Goal: Transaction & Acquisition: Register for event/course

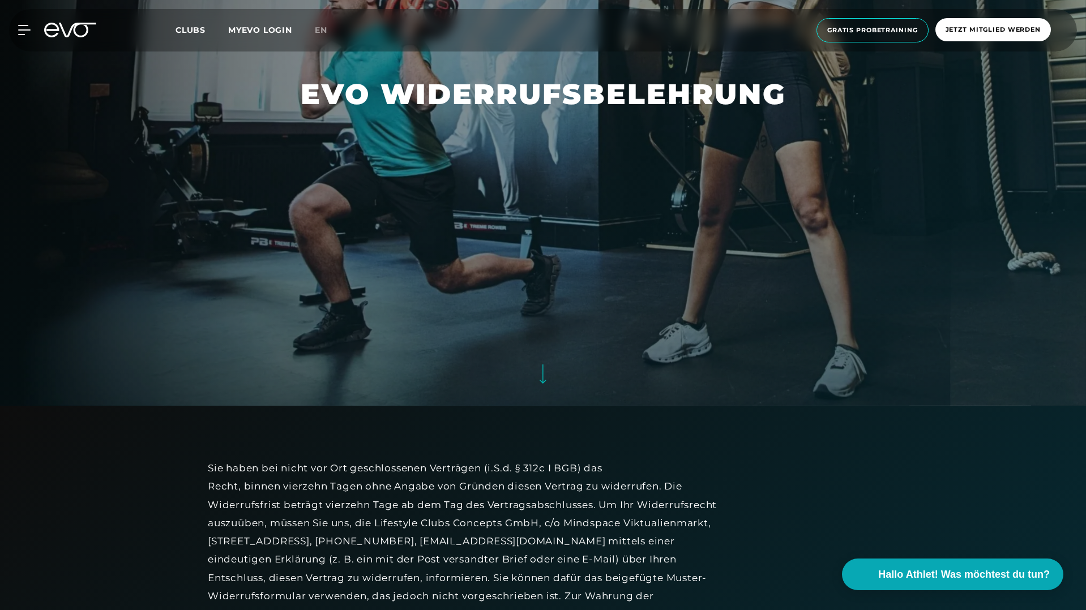
scroll to position [211, 0]
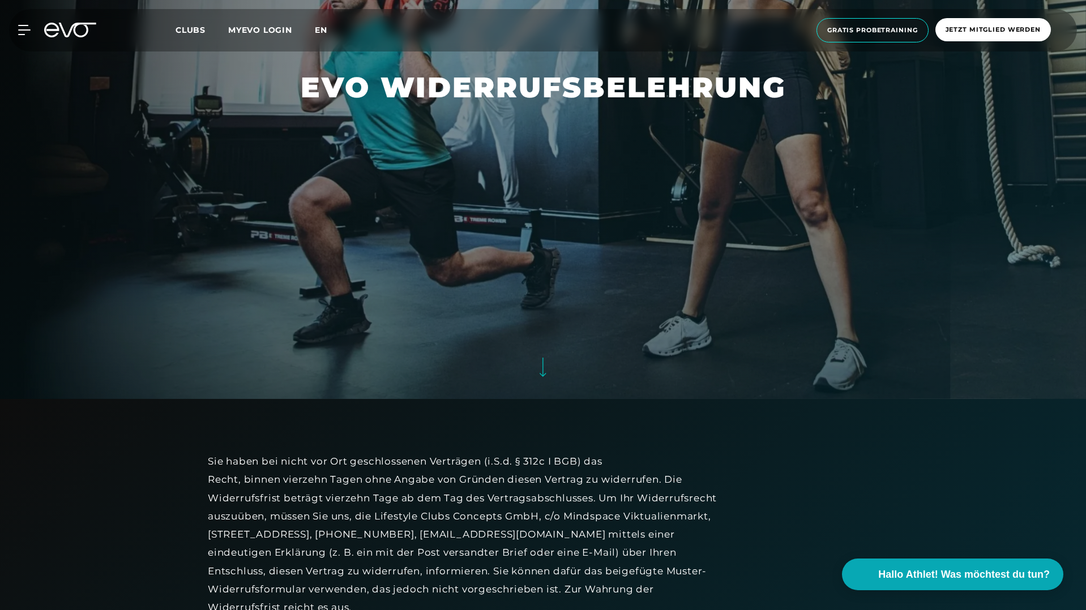
click at [320, 27] on span "en" at bounding box center [321, 30] width 12 height 10
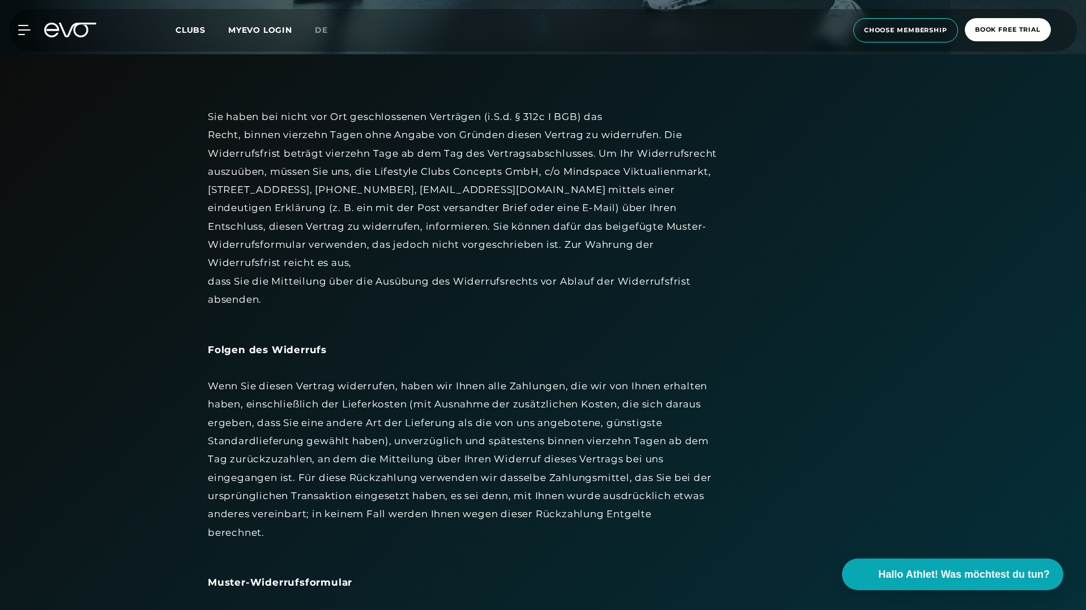
scroll to position [482, 0]
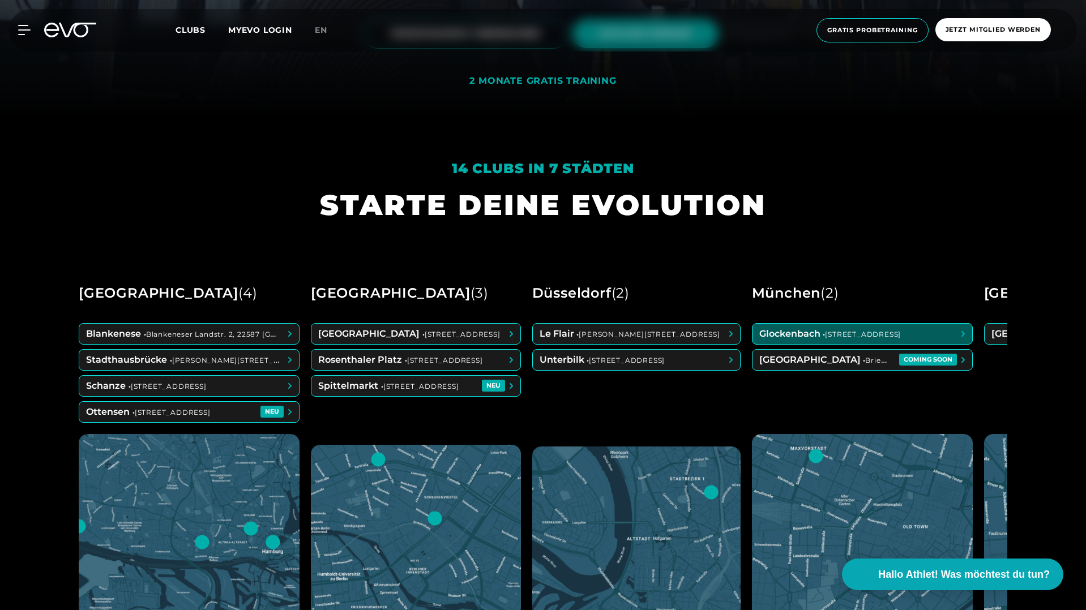
scroll to position [493, 0]
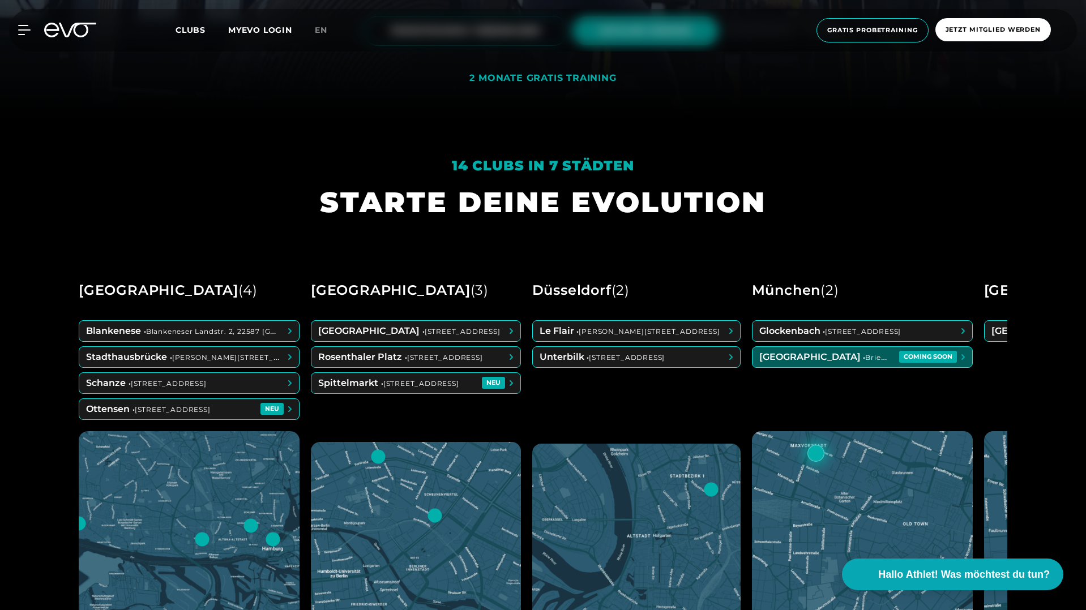
click at [870, 357] on span at bounding box center [863, 357] width 220 height 20
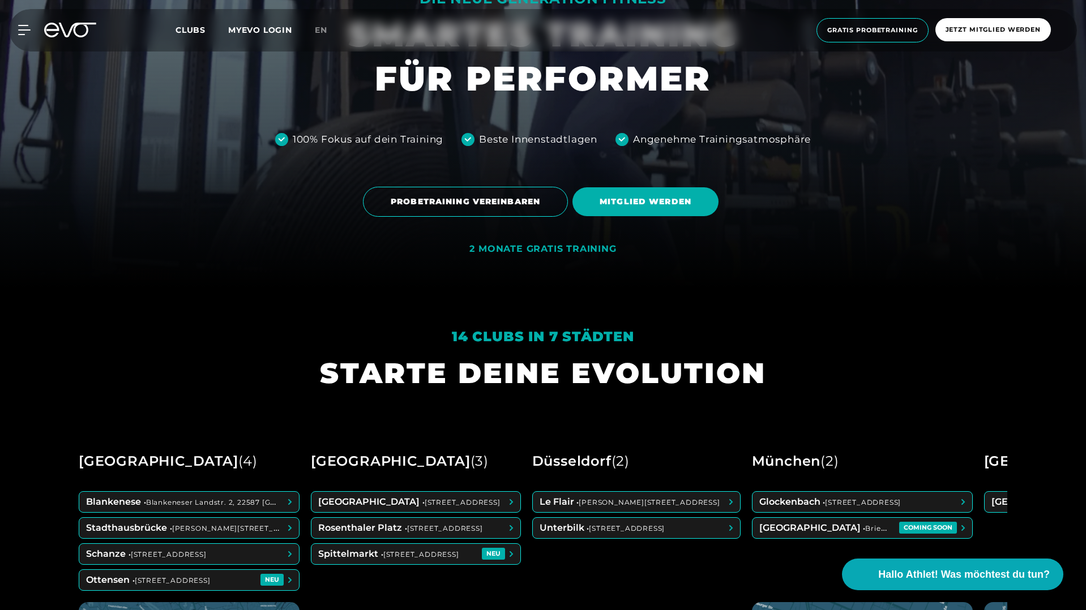
scroll to position [520, 0]
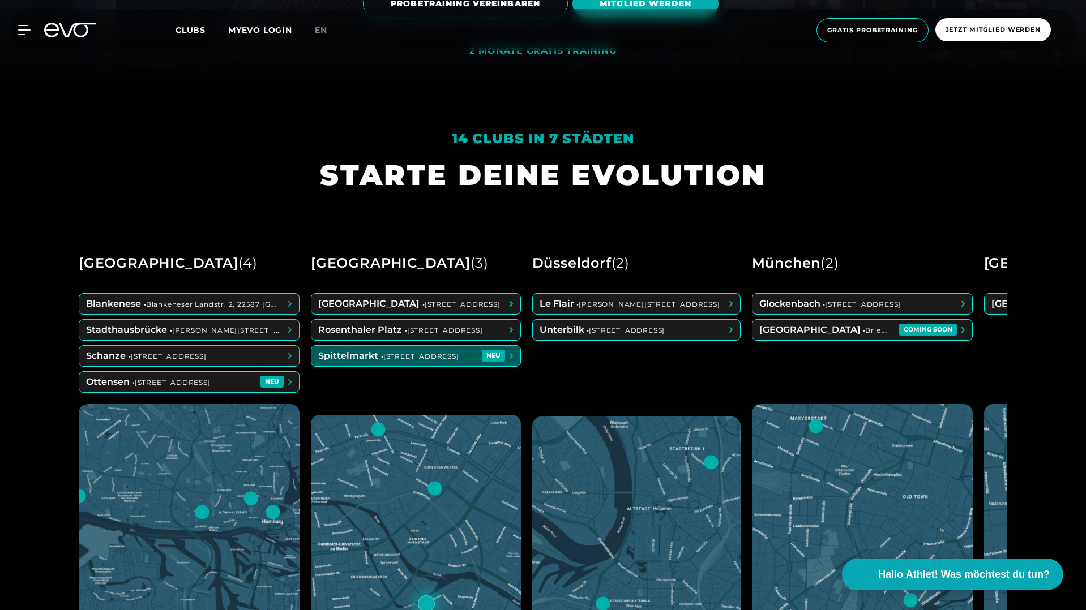
click at [380, 360] on span at bounding box center [415, 356] width 209 height 20
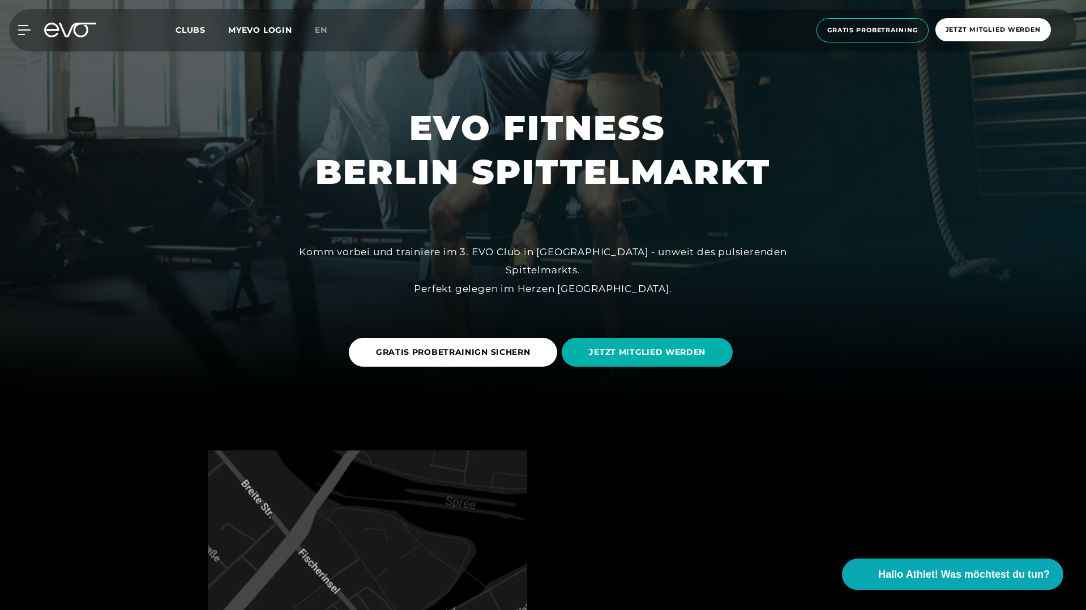
scroll to position [213, 0]
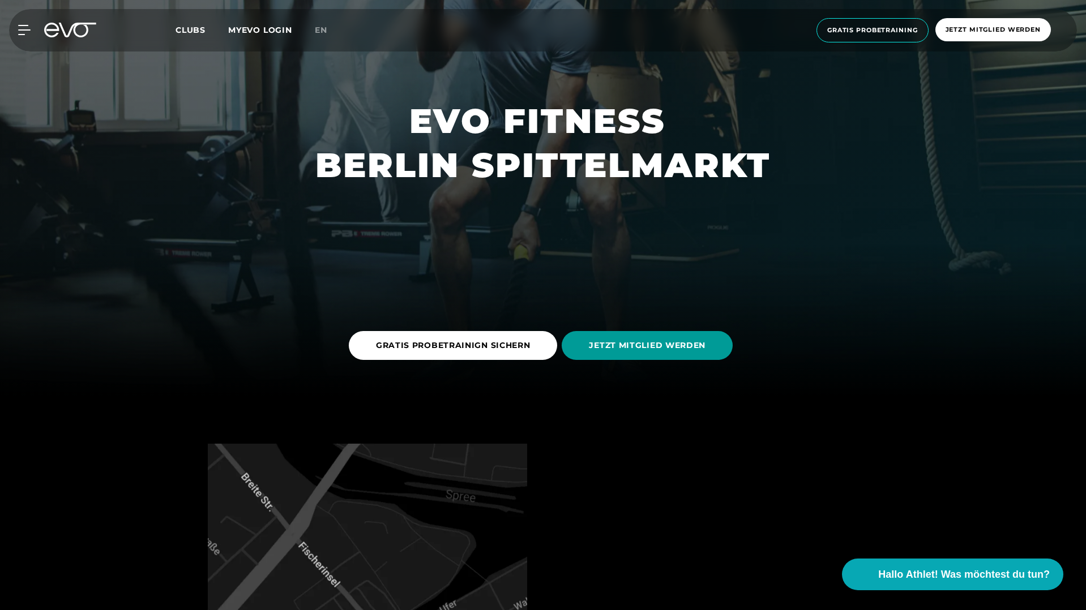
click at [685, 348] on span "JETZT MITGLIED WERDEN" at bounding box center [647, 346] width 117 height 12
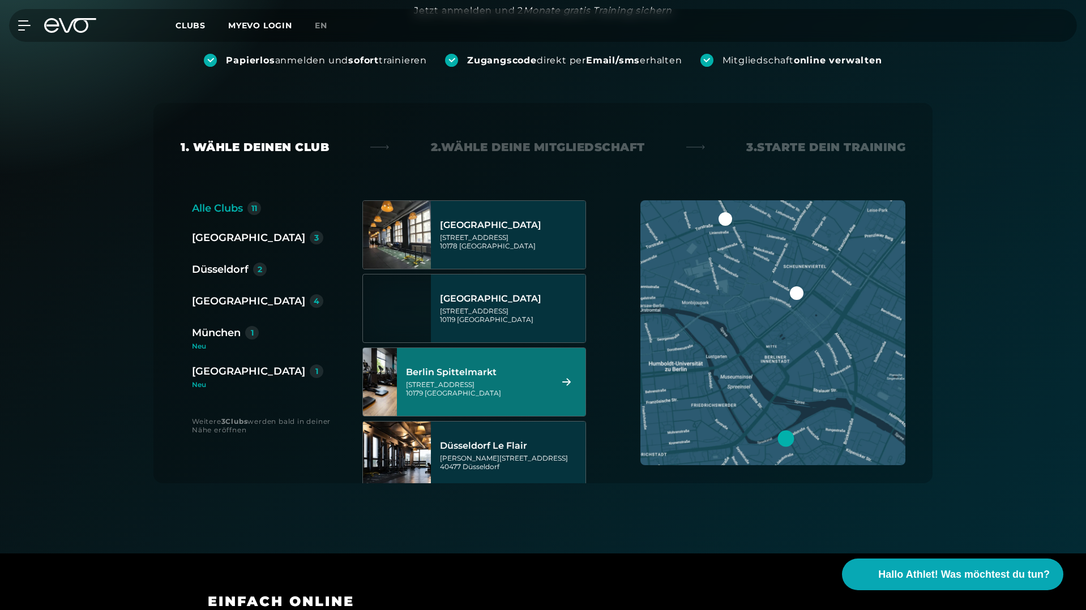
scroll to position [148, 0]
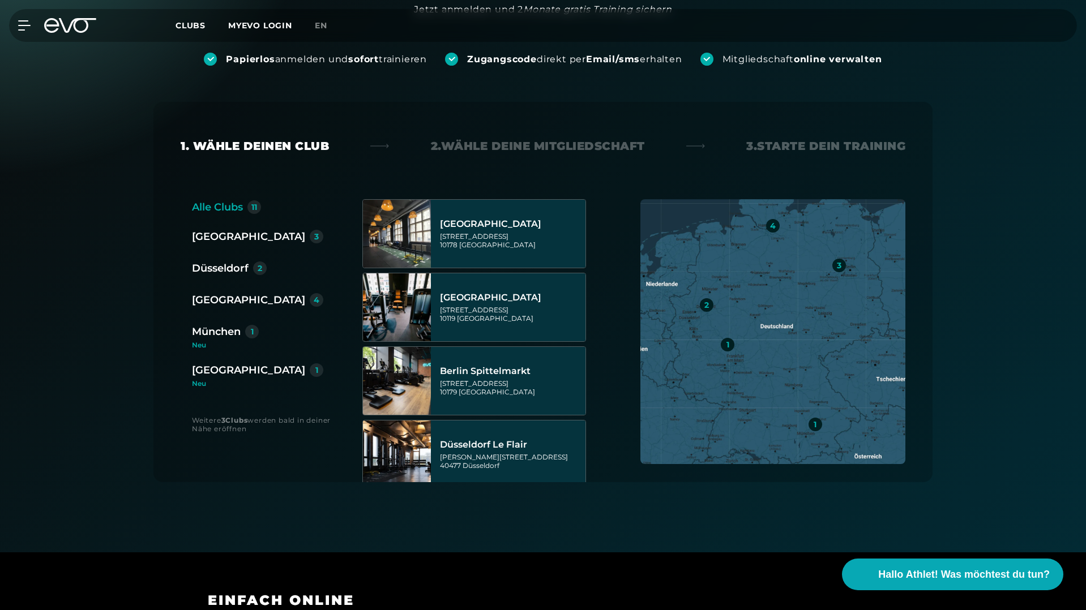
click at [213, 236] on div "[GEOGRAPHIC_DATA]" at bounding box center [248, 237] width 113 height 16
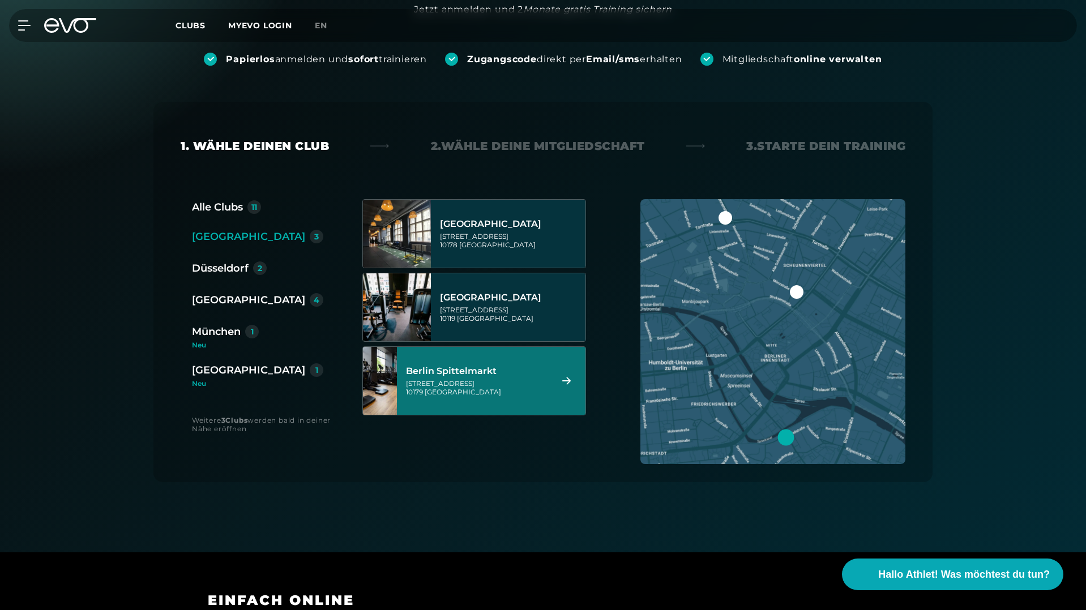
click at [518, 396] on div "Berlin Spittelmarkt Wallstraße 27 10179 Berlin" at bounding box center [477, 381] width 142 height 50
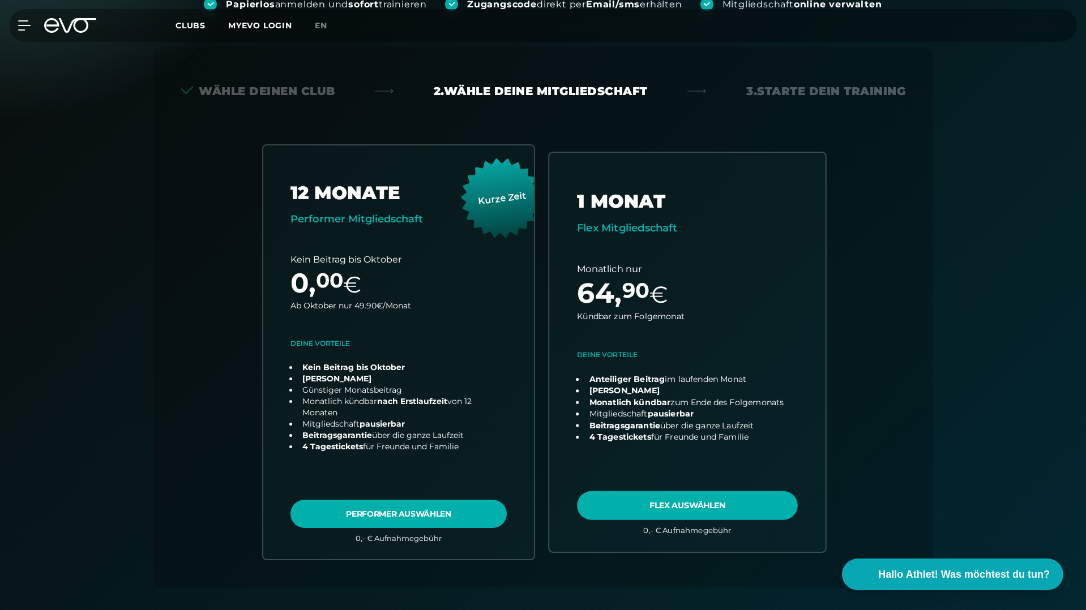
scroll to position [250, 0]
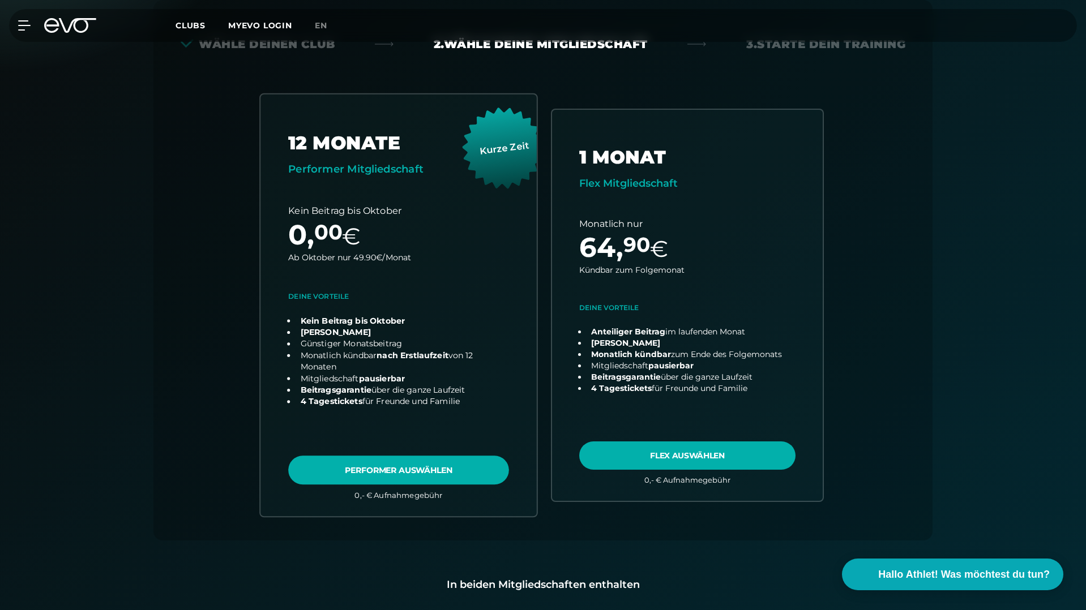
click at [341, 473] on link "choose plan" at bounding box center [398, 306] width 276 height 422
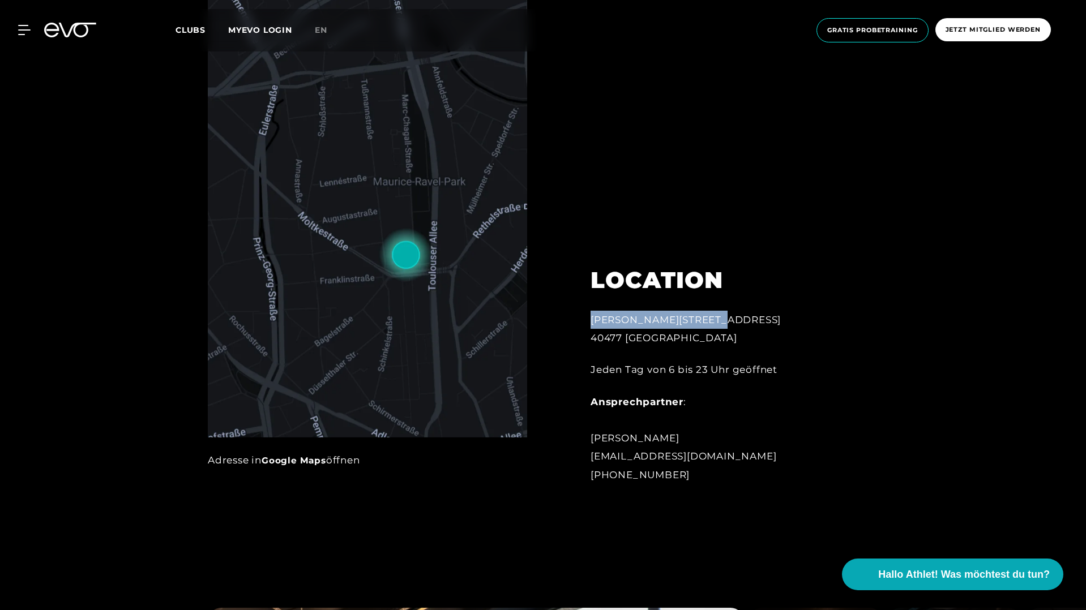
scroll to position [522, 0]
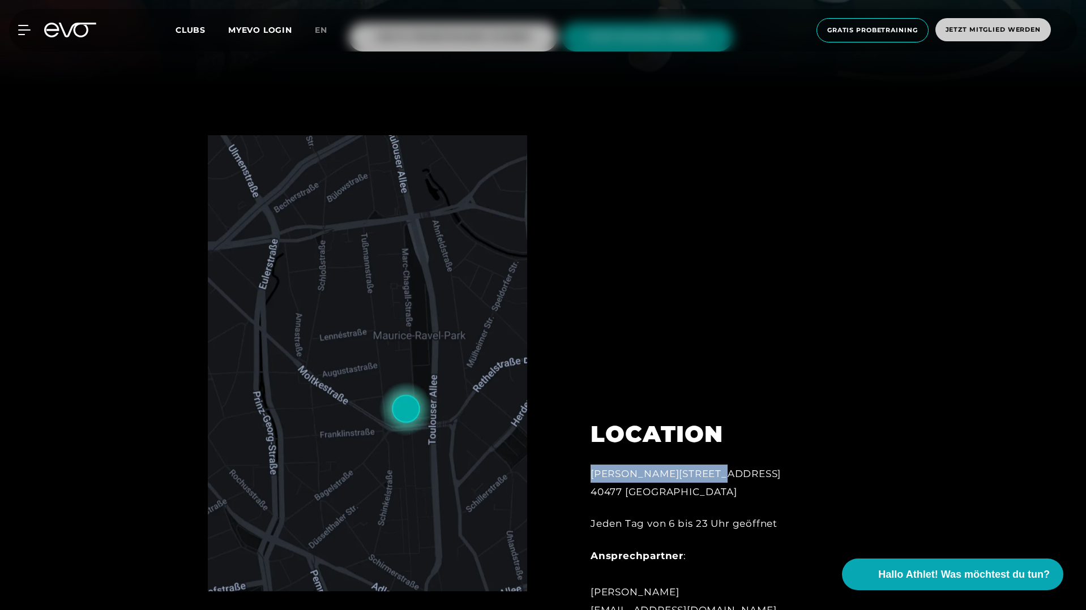
click at [972, 36] on span "Jetzt Mitglied werden" at bounding box center [993, 29] width 116 height 23
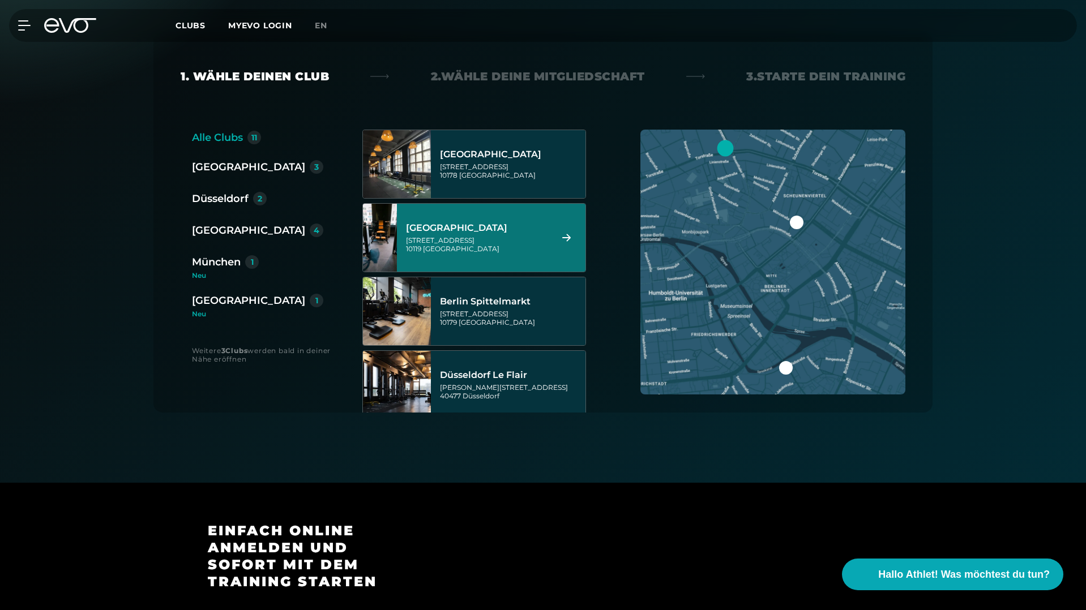
click at [467, 171] on div "Rosa-Luxemburg-Straße 14 10178 Berlin" at bounding box center [511, 171] width 142 height 17
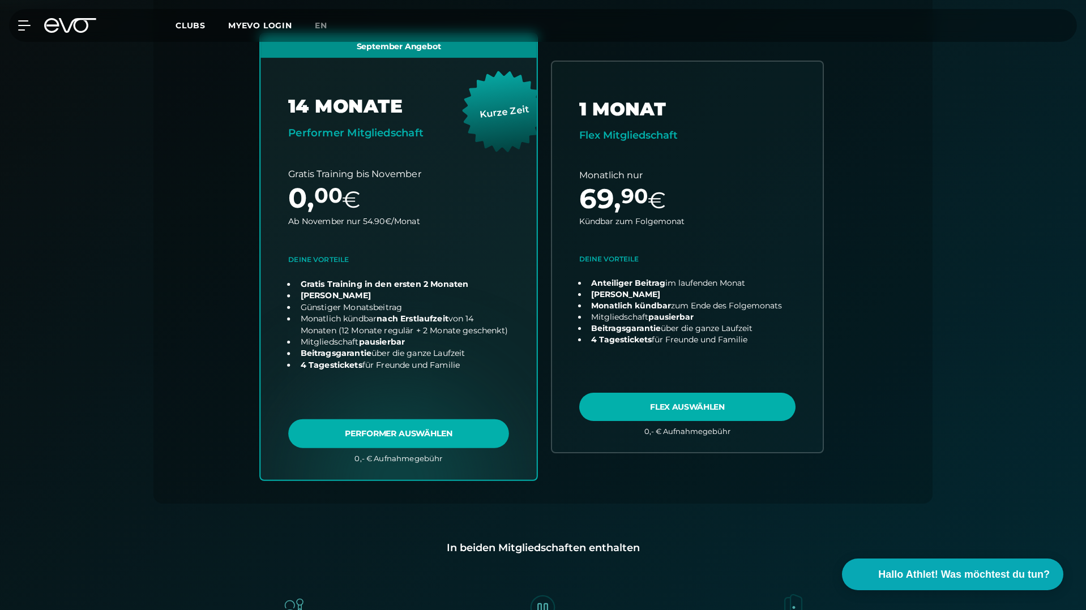
scroll to position [356, 0]
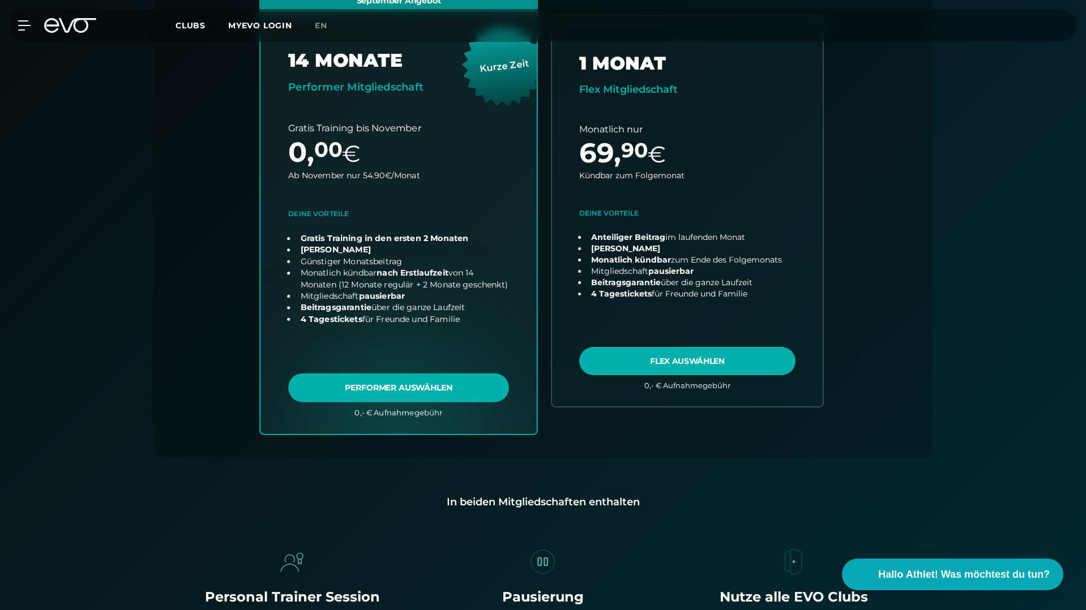
click at [438, 392] on link "choose plan" at bounding box center [398, 211] width 276 height 446
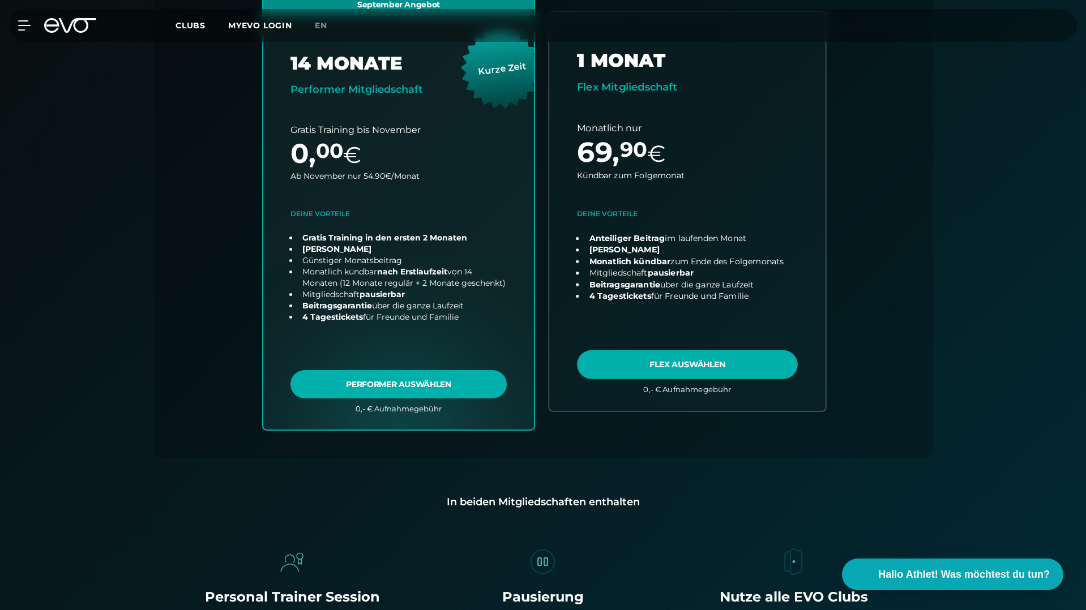
click at [703, 357] on link "choose plan" at bounding box center [687, 211] width 276 height 399
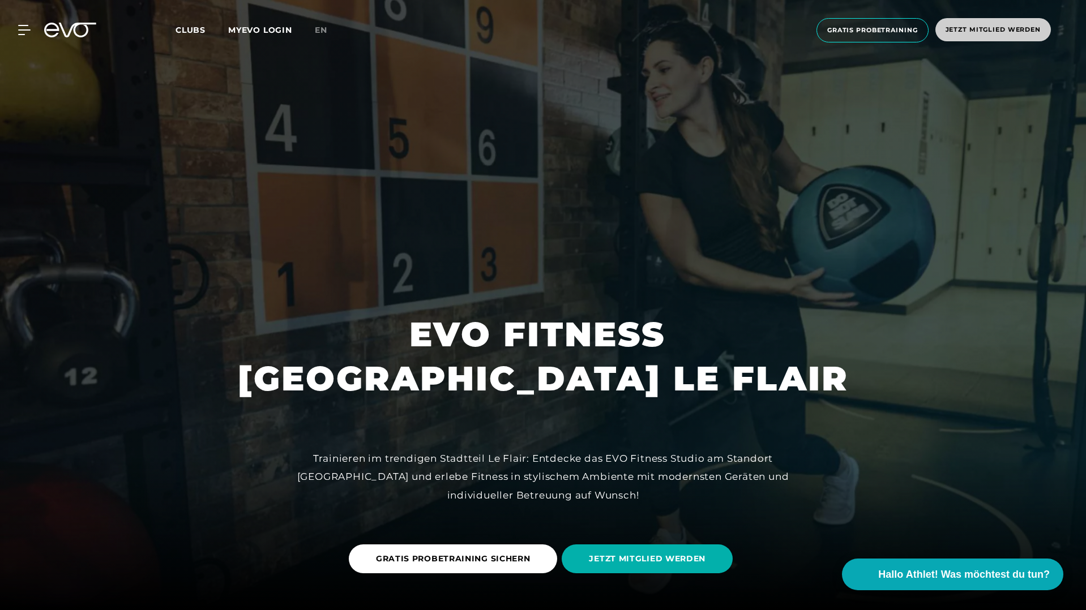
click at [979, 36] on span "Jetzt Mitglied werden" at bounding box center [993, 29] width 116 height 23
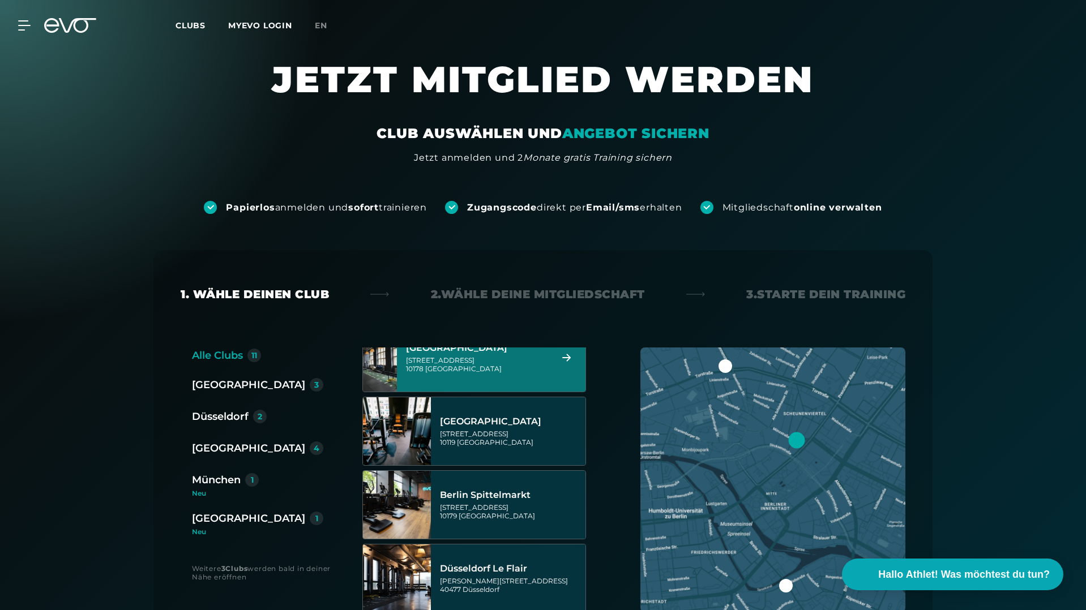
scroll to position [165, 0]
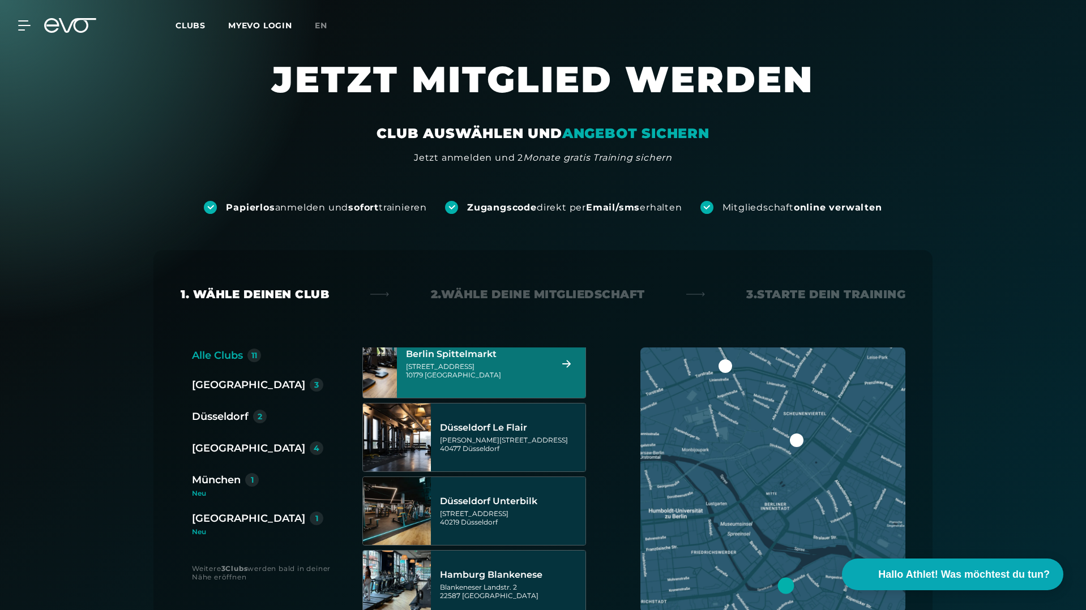
click at [512, 387] on div "Berlin Spittelmarkt Wallstraße 27 10179 Berlin" at bounding box center [477, 364] width 142 height 50
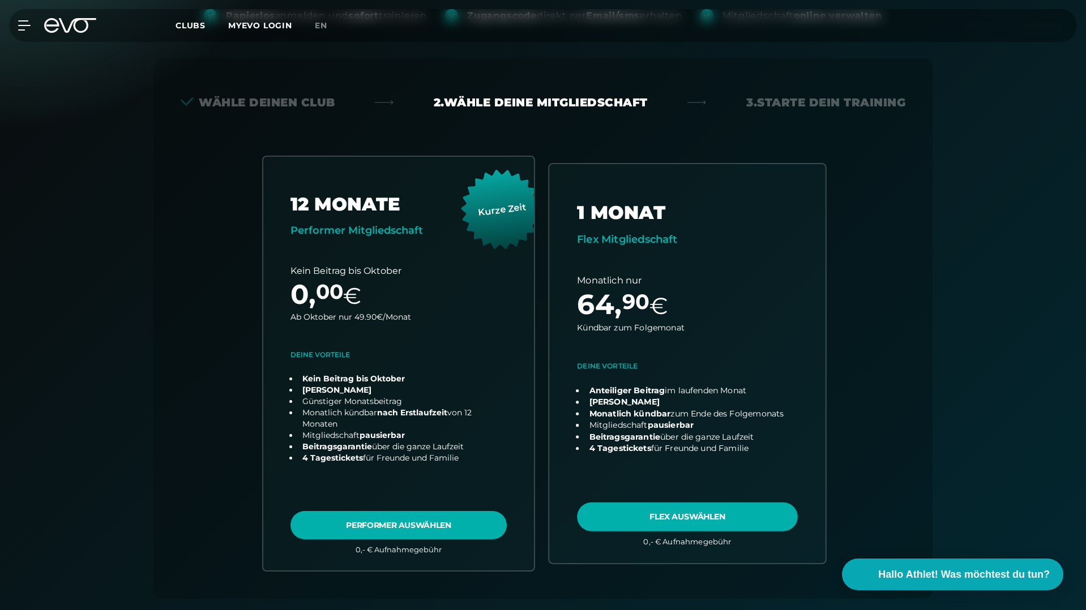
scroll to position [250, 0]
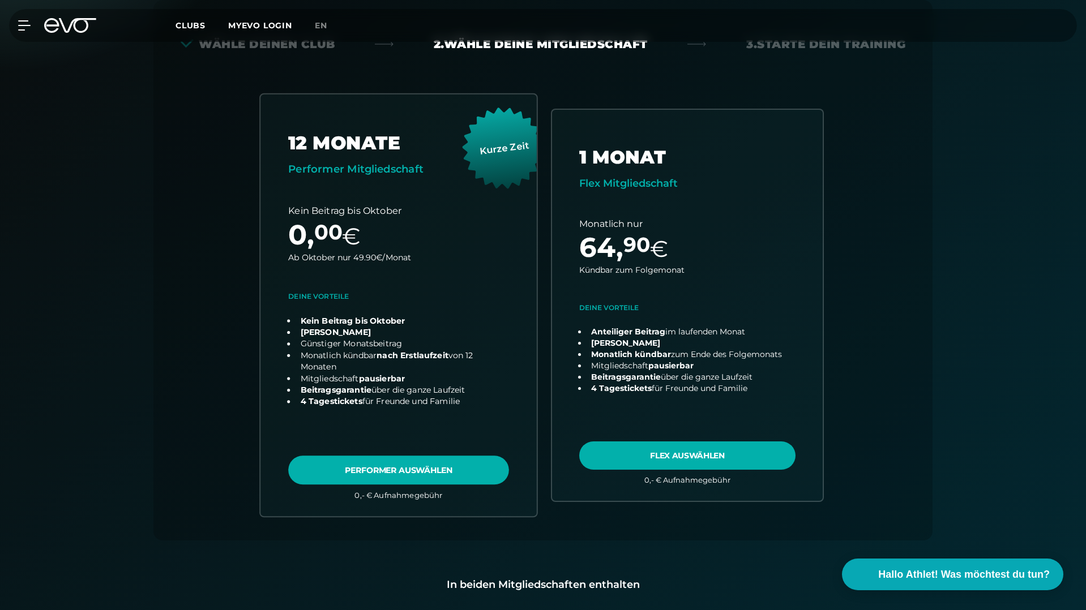
click at [442, 478] on link "choose plan" at bounding box center [398, 306] width 276 height 422
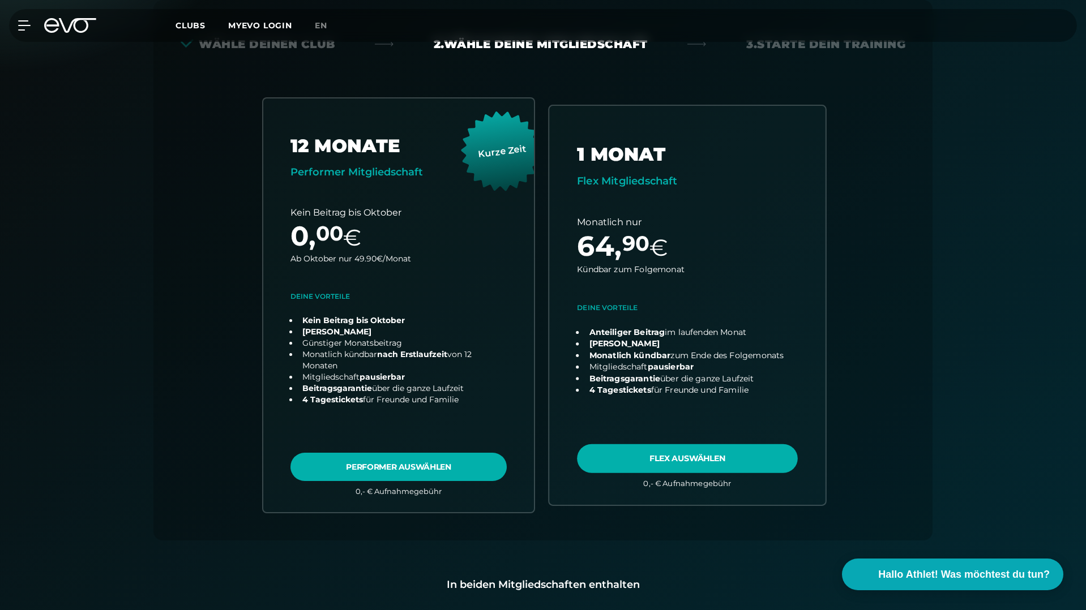
click at [685, 454] on link "choose plan" at bounding box center [687, 305] width 276 height 399
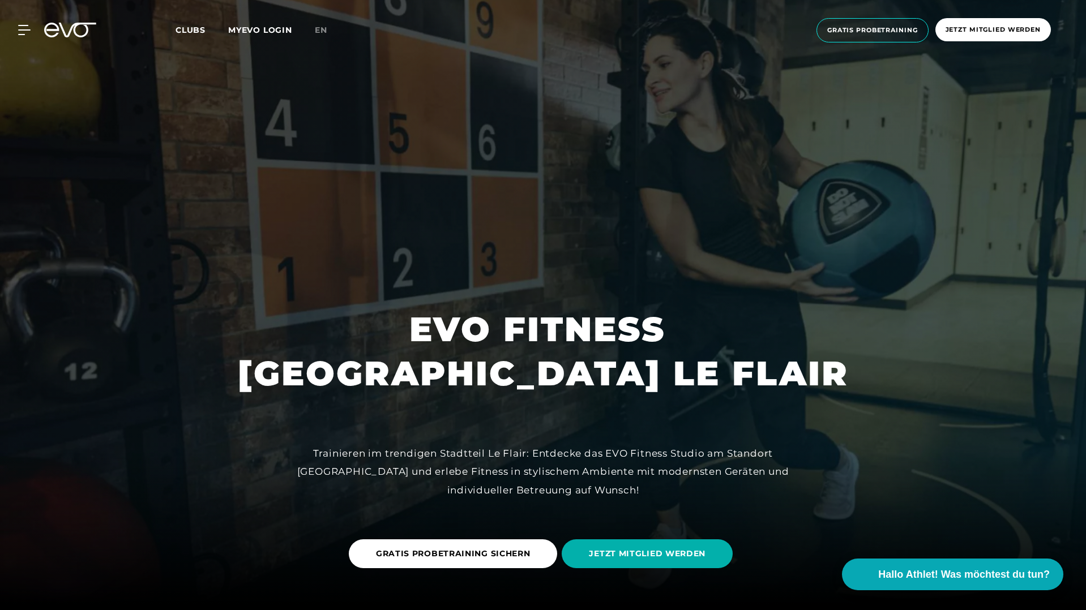
scroll to position [13, 0]
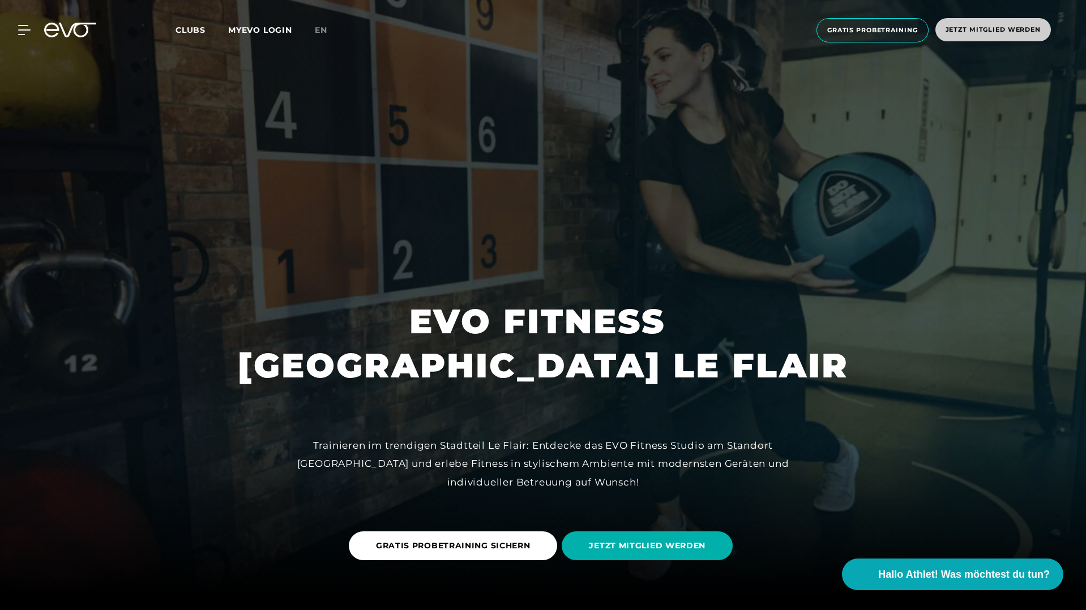
click at [982, 37] on span "Jetzt Mitglied werden" at bounding box center [993, 29] width 116 height 23
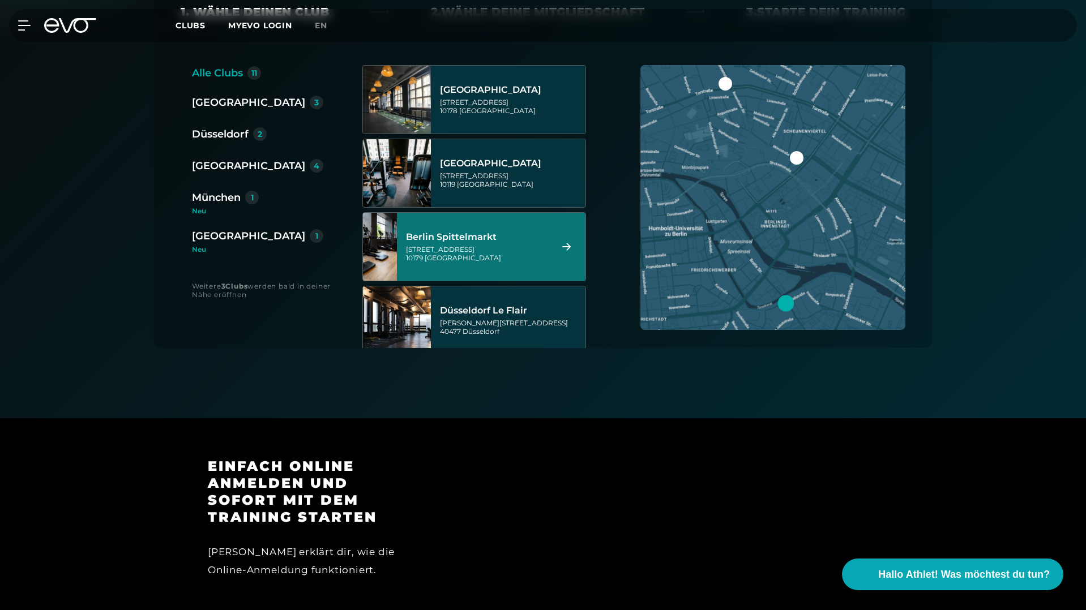
click at [508, 274] on div "Berlin Spittelmarkt Wallstraße 27 10179 Berlin" at bounding box center [491, 247] width 189 height 68
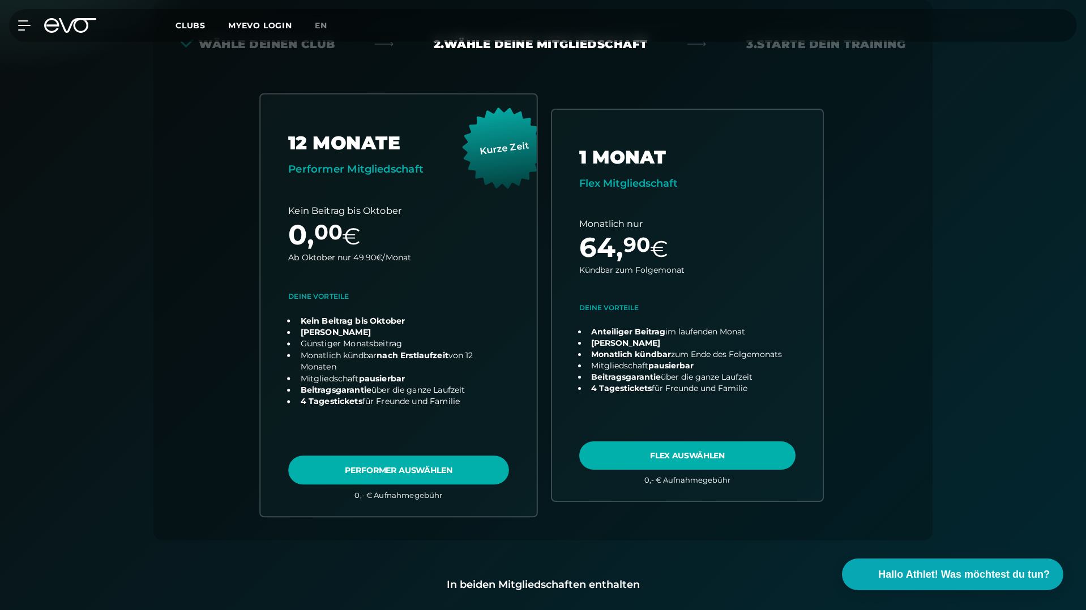
click at [441, 454] on link "choose plan" at bounding box center [398, 306] width 276 height 422
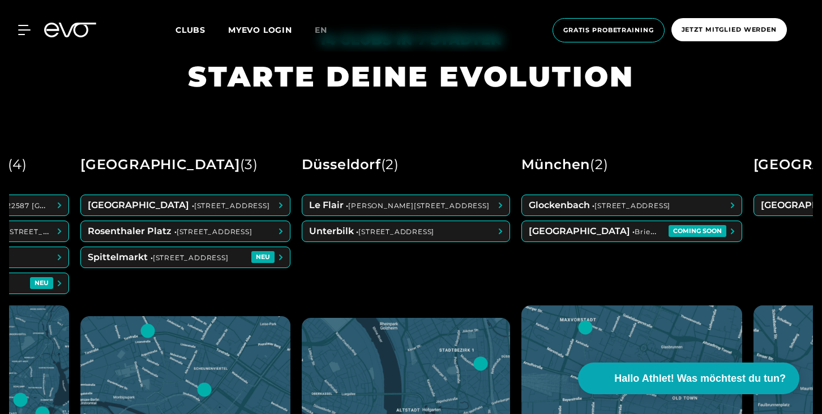
scroll to position [0, 173]
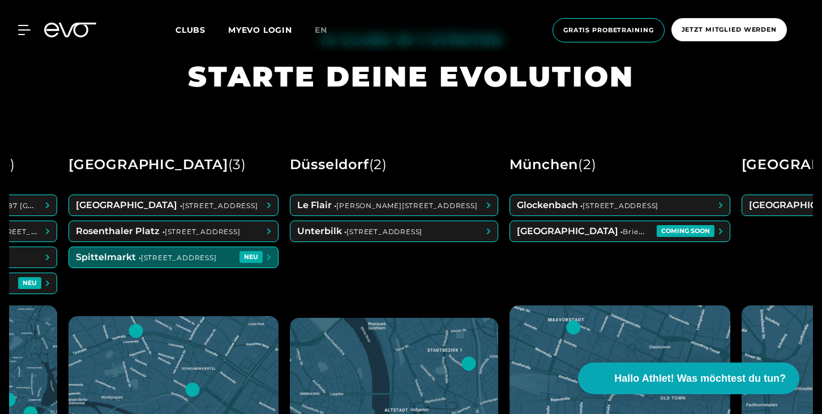
click at [194, 257] on span at bounding box center [173, 257] width 209 height 20
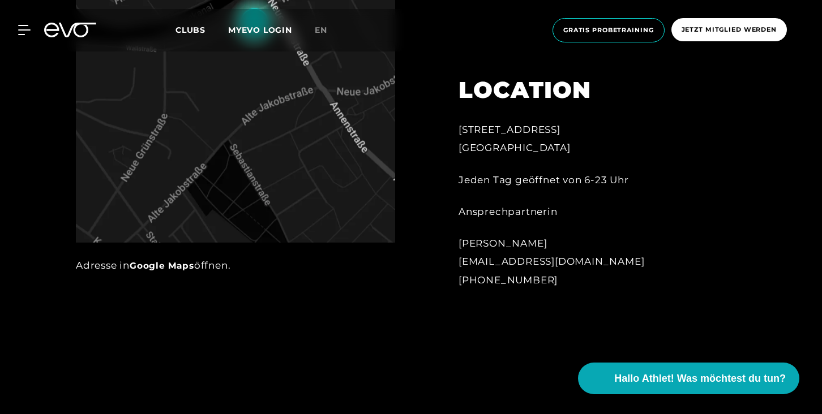
scroll to position [669, 0]
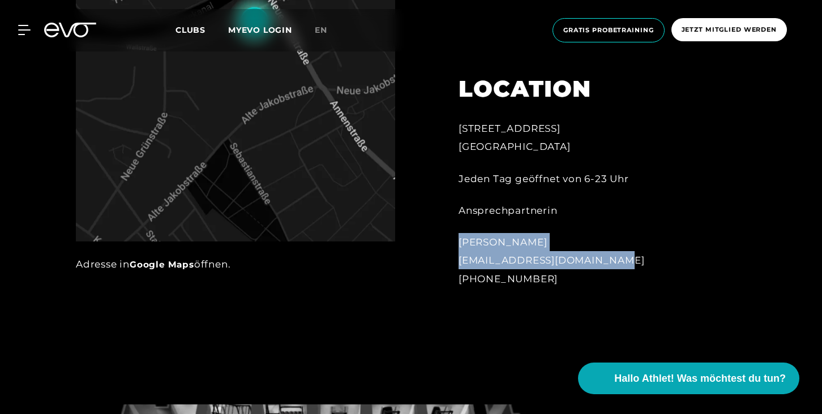
drag, startPoint x: 459, startPoint y: 241, endPoint x: 631, endPoint y: 263, distance: 173.5
click at [631, 263] on div "[PERSON_NAME] [EMAIL_ADDRESS][DOMAIN_NAME] [PHONE_NUMBER]" at bounding box center [583, 260] width 249 height 55
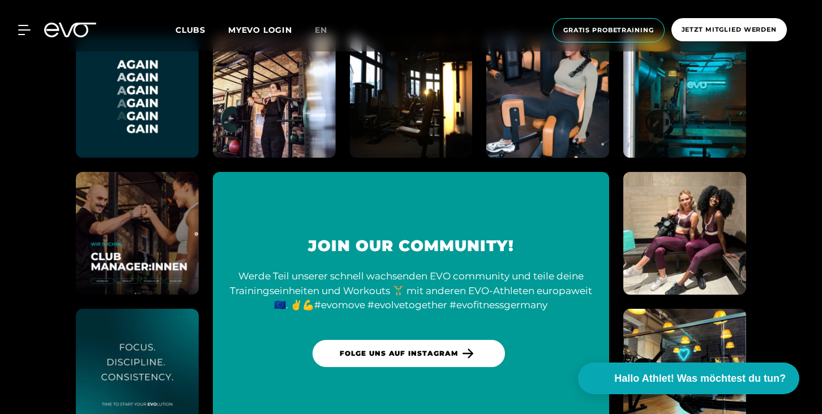
scroll to position [5009, 0]
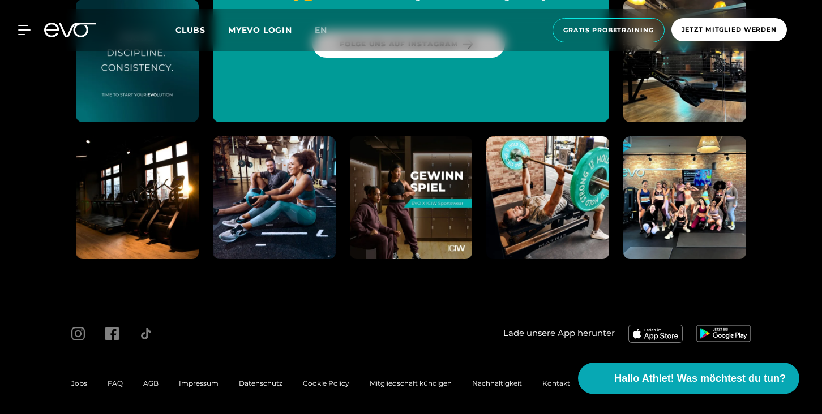
click at [23, 24] on div "MyEVO Login Über EVO Mitgliedschaften Probetraining TAGESPASS EVO Studios [GEOG…" at bounding box center [411, 30] width 818 height 42
click at [20, 30] on icon at bounding box center [27, 29] width 16 height 9
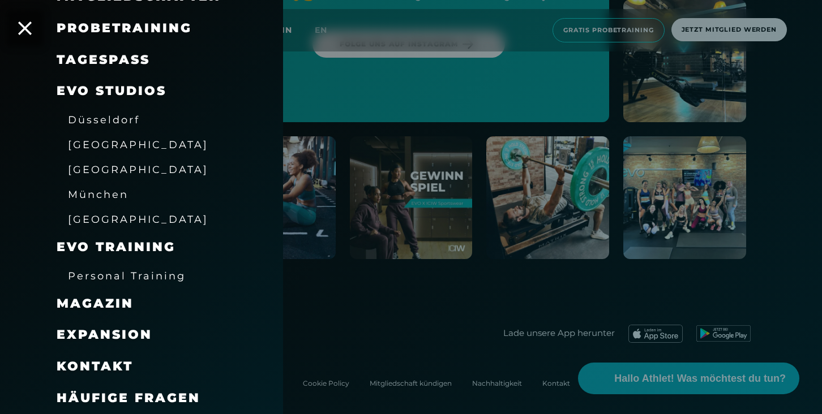
scroll to position [139, 0]
click at [108, 362] on span "Kontakt" at bounding box center [95, 366] width 76 height 15
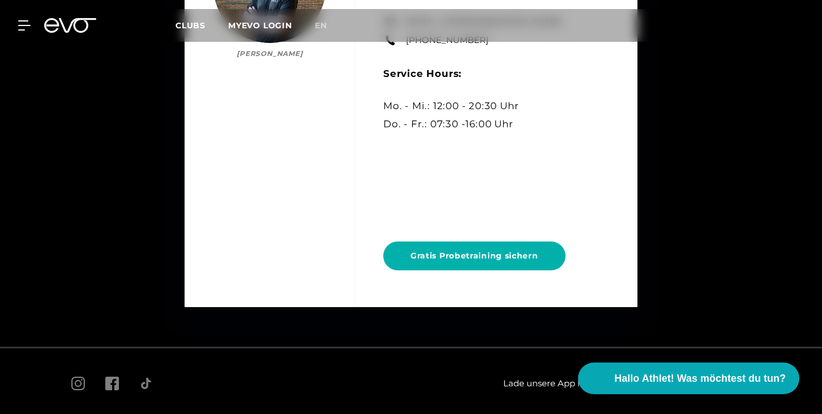
scroll to position [5444, 0]
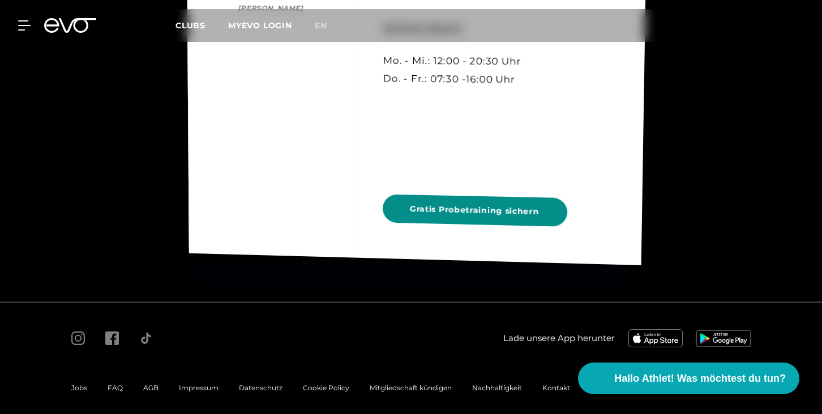
click at [520, 207] on span "Gratis Probetraining sichern" at bounding box center [475, 211] width 130 height 15
